Goal: Task Accomplishment & Management: Use online tool/utility

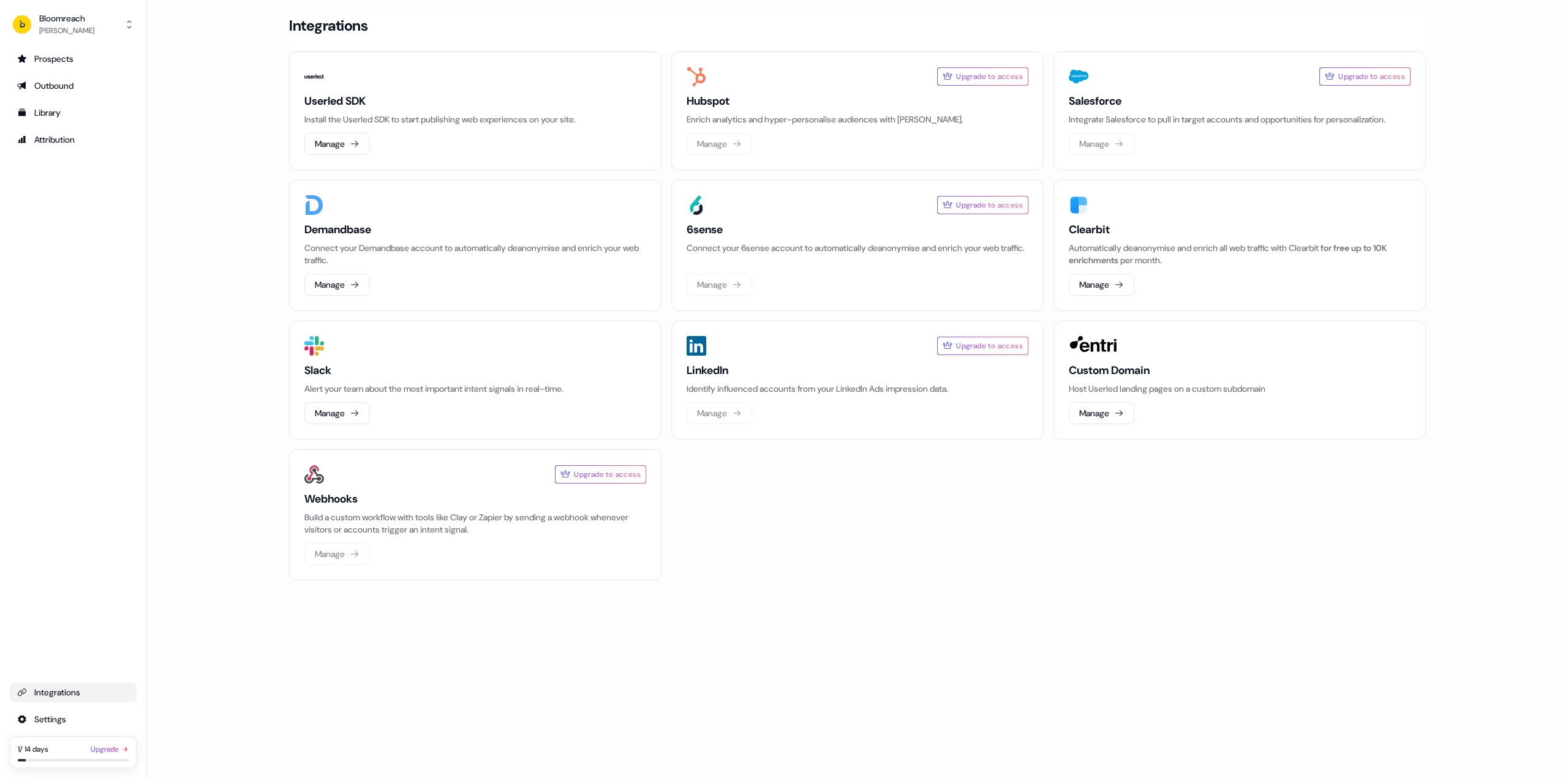
click at [216, 162] on main "Loading... Integrations Userled SDK Install the Userled SDK to start publishing…" at bounding box center [857, 314] width 1421 height 600
click at [237, 204] on main "Loading... Integrations Userled SDK Install the Userled SDK to start publishing…" at bounding box center [857, 314] width 1421 height 600
click at [226, 215] on main "Loading... Integrations Userled SDK Install the Userled SDK to start publishing…" at bounding box center [857, 314] width 1421 height 600
click at [959, 676] on div "Loading... Integrations Userled SDK Install the Userled SDK to start publishing…" at bounding box center [857, 389] width 1421 height 778
click at [1100, 415] on button "Manage" at bounding box center [1102, 413] width 66 height 22
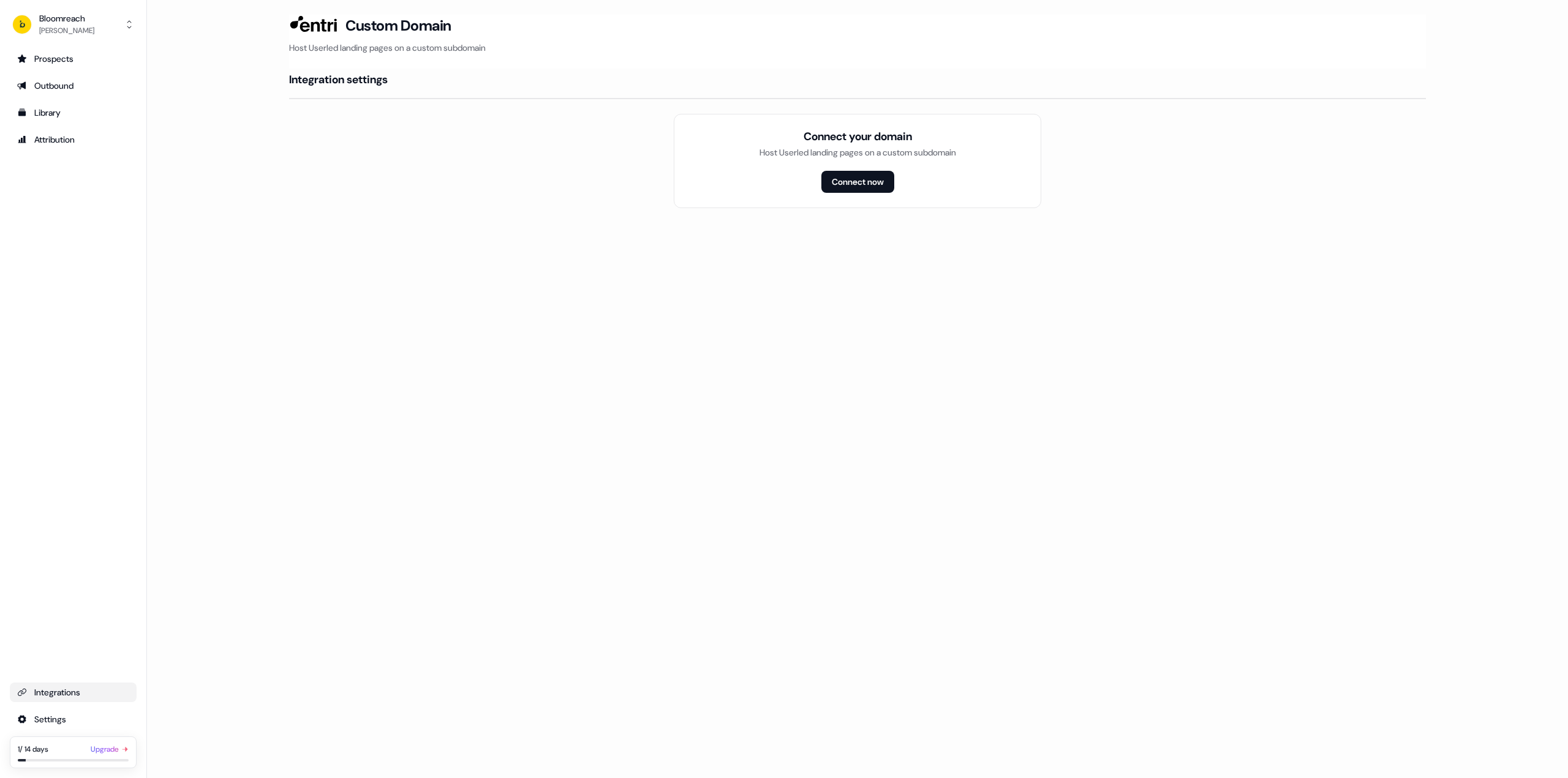
click at [684, 414] on div "Loading... Custom Domain Host Userled landing pages on a custom subdomain Integ…" at bounding box center [857, 389] width 1421 height 778
click at [803, 151] on div "Host Userled landing pages on a custom subdomain" at bounding box center [857, 152] width 196 height 12
click at [836, 183] on button "Connect now" at bounding box center [857, 181] width 73 height 22
click at [785, 296] on div "Loading... Custom Domain Host Userled landing pages on a custom subdomain Integ…" at bounding box center [857, 389] width 1421 height 778
click at [392, 133] on div "[DOMAIN_NAME]" at bounding box center [366, 136] width 65 height 12
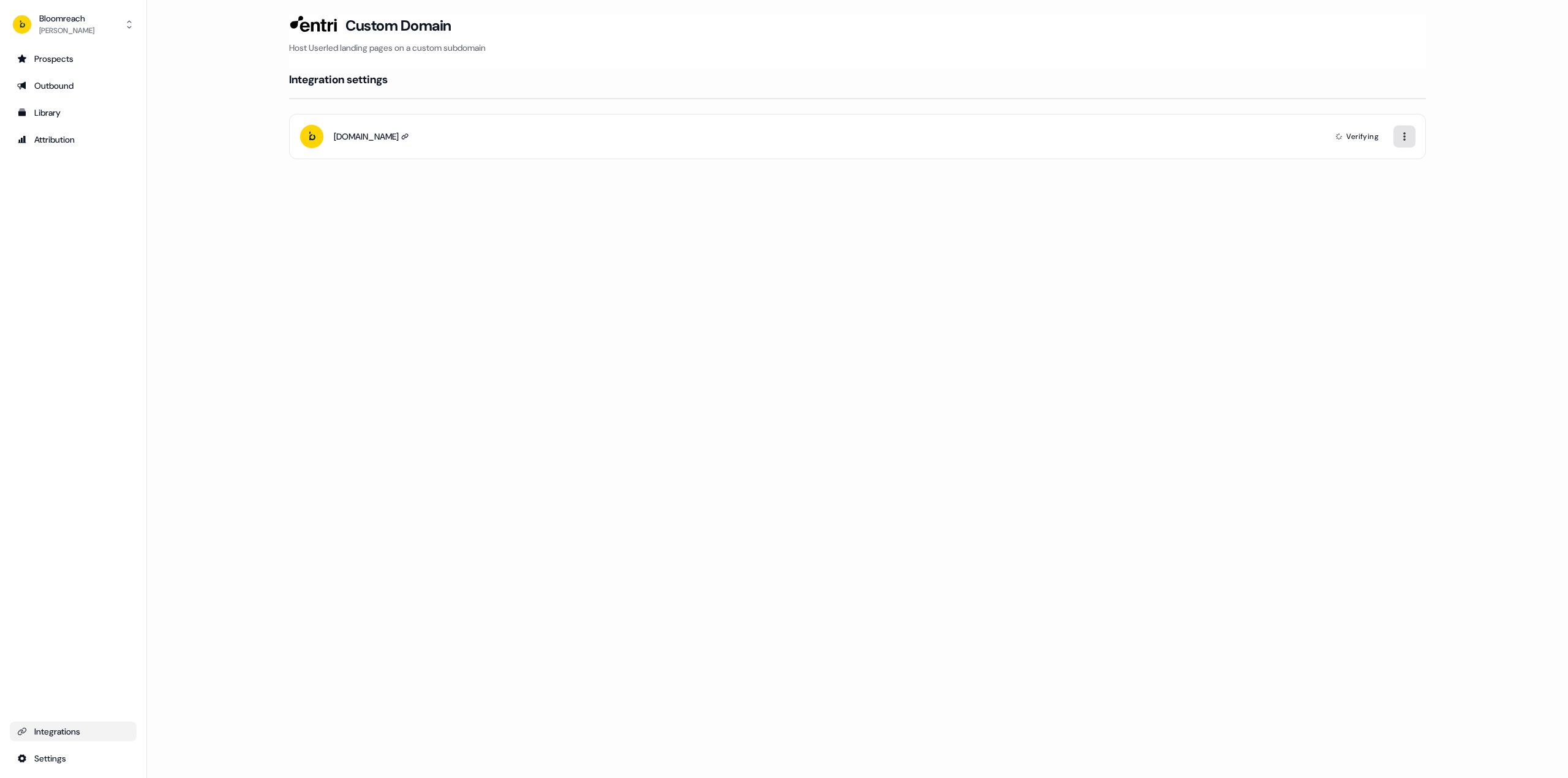
click at [1405, 136] on html "For the best experience switch devices to a bigger screen. Go to Userled.io Blo…" at bounding box center [784, 389] width 1568 height 778
click at [911, 248] on html "For the best experience switch devices to a bigger screen. Go to Userled.io Blo…" at bounding box center [784, 389] width 1568 height 778
click at [578, 222] on div "Loading... Custom Domain Host Userled landing pages on a custom subdomain Integ…" at bounding box center [857, 389] width 1421 height 778
click at [583, 233] on div "Loading... Custom Domain Host Userled landing pages on a custom subdomain Integ…" at bounding box center [857, 389] width 1421 height 778
click at [299, 314] on div "Loading... Custom Domain Host Userled landing pages on a custom subdomain Integ…" at bounding box center [857, 389] width 1421 height 778
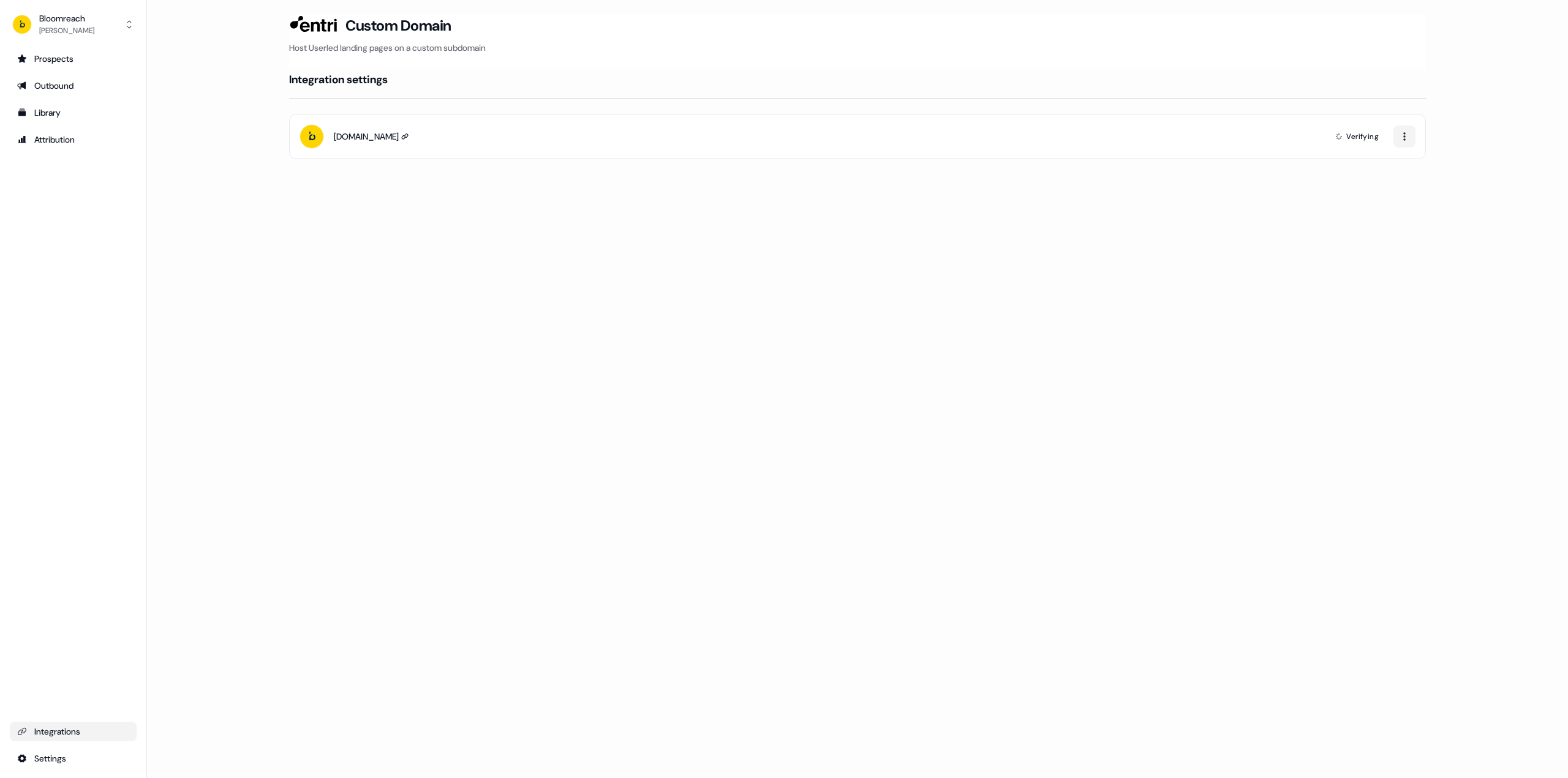
drag, startPoint x: 246, startPoint y: 300, endPoint x: 296, endPoint y: 272, distance: 57.3
click at [246, 299] on div "Loading... Custom Domain Host Userled landing pages on a custom subdomain Integ…" at bounding box center [857, 389] width 1421 height 778
click at [651, 435] on div "Loading... Custom Domain Host Userled landing pages on a custom subdomain Integ…" at bounding box center [857, 389] width 1421 height 778
click at [557, 368] on div "Loading... Custom Domain Host Userled landing pages on a custom subdomain Integ…" at bounding box center [857, 389] width 1421 height 778
drag, startPoint x: 836, startPoint y: 281, endPoint x: 832, endPoint y: 295, distance: 14.6
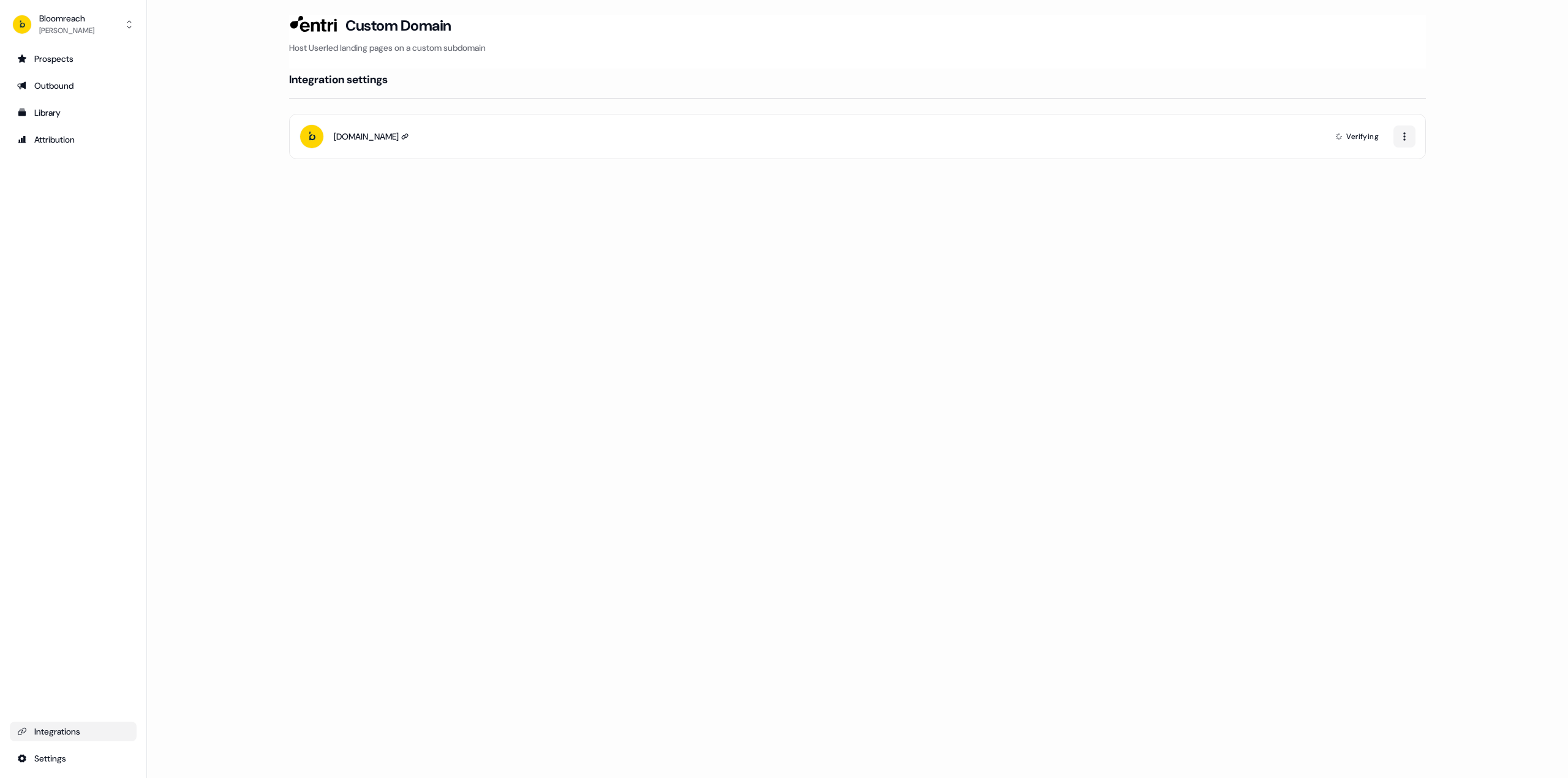
click at [834, 287] on div "Loading... Custom Domain Host Userled landing pages on a custom subdomain Integ…" at bounding box center [857, 389] width 1421 height 778
click at [608, 53] on p "Host Userled landing pages on a custom subdomain" at bounding box center [857, 48] width 1137 height 12
click at [1407, 135] on html "For the best experience switch devices to a bigger screen. Go to Userled.io Blo…" at bounding box center [784, 389] width 1568 height 778
click at [948, 146] on html "For the best experience switch devices to a bigger screen. Go to Userled.io Blo…" at bounding box center [784, 389] width 1568 height 778
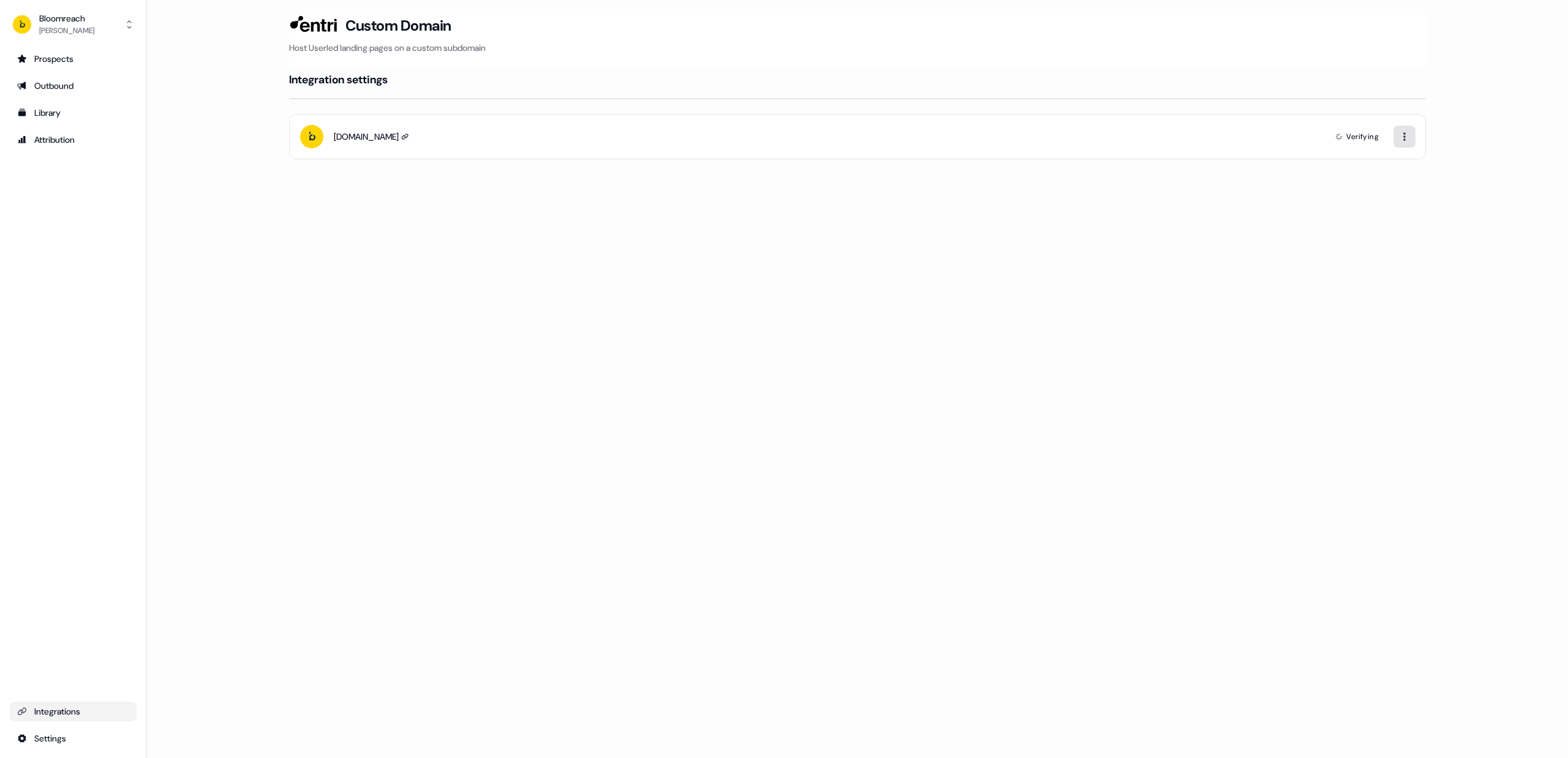
click at [1401, 135] on html "For the best experience switch devices to a bigger screen. Go to Userled.io Blo…" at bounding box center [784, 379] width 1568 height 758
click at [1083, 141] on html "For the best experience switch devices to a bigger screen. Go to Userled.io Blo…" at bounding box center [784, 379] width 1568 height 758
click at [415, 133] on div "bloomreach.com Verifying" at bounding box center [857, 136] width 1137 height 45
click at [408, 134] on icon at bounding box center [405, 136] width 7 height 7
